Goal: Information Seeking & Learning: Compare options

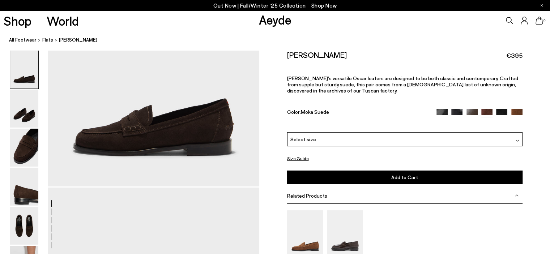
scroll to position [72, 0]
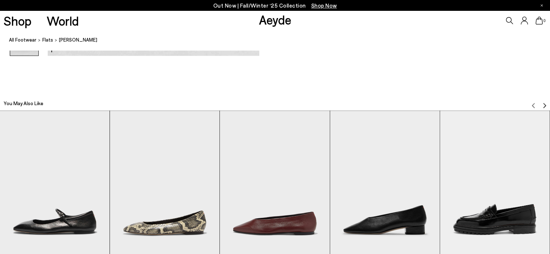
scroll to position [1663, 0]
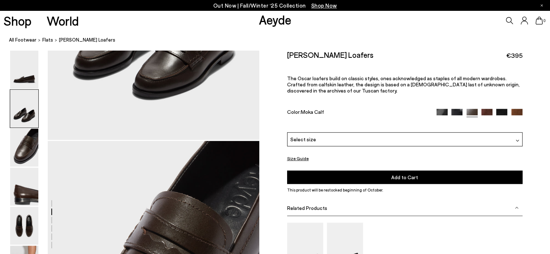
scroll to position [542, 0]
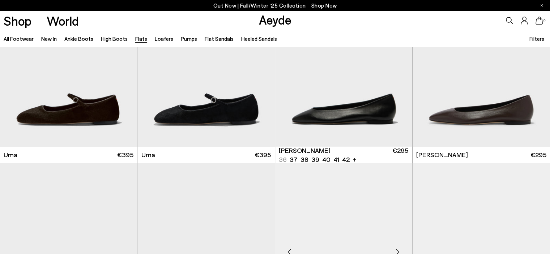
scroll to position [253, 0]
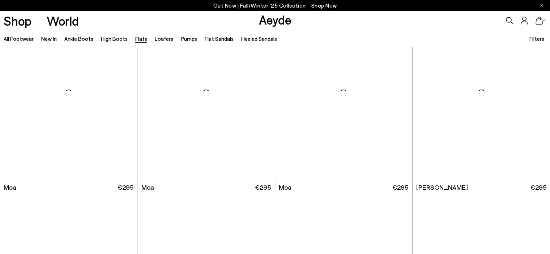
scroll to position [1555, 0]
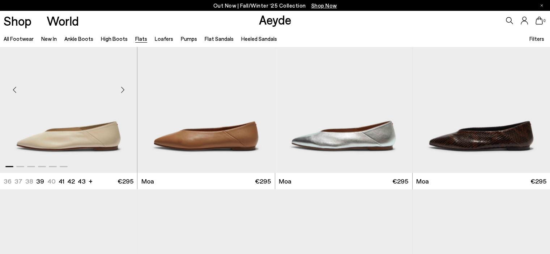
scroll to position [1374, 0]
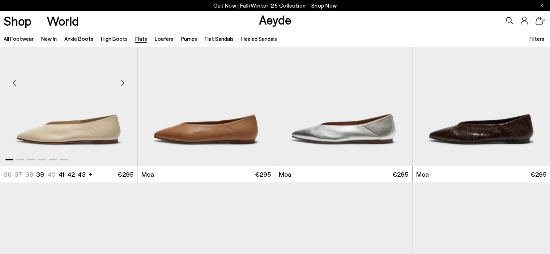
click at [89, 96] on img "1 / 6" at bounding box center [68, 79] width 137 height 172
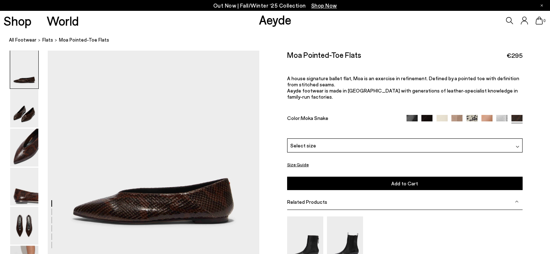
scroll to position [72, 0]
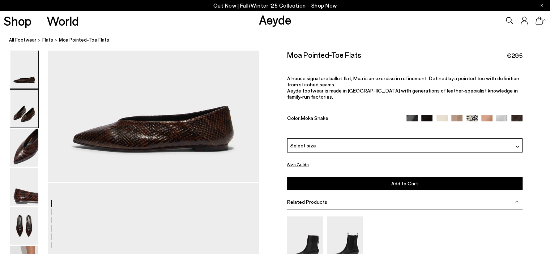
click at [22, 110] on img at bounding box center [24, 109] width 28 height 38
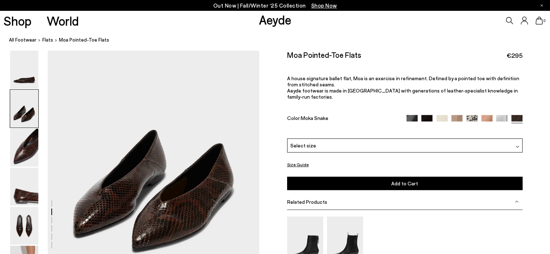
scroll to position [278, 0]
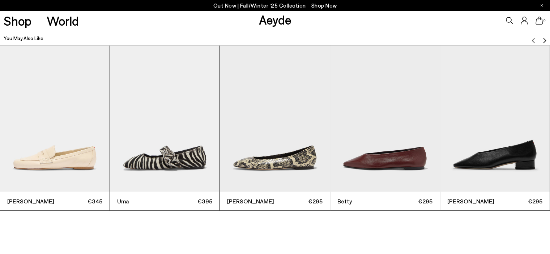
scroll to position [1736, 0]
